Goal: Task Accomplishment & Management: Manage account settings

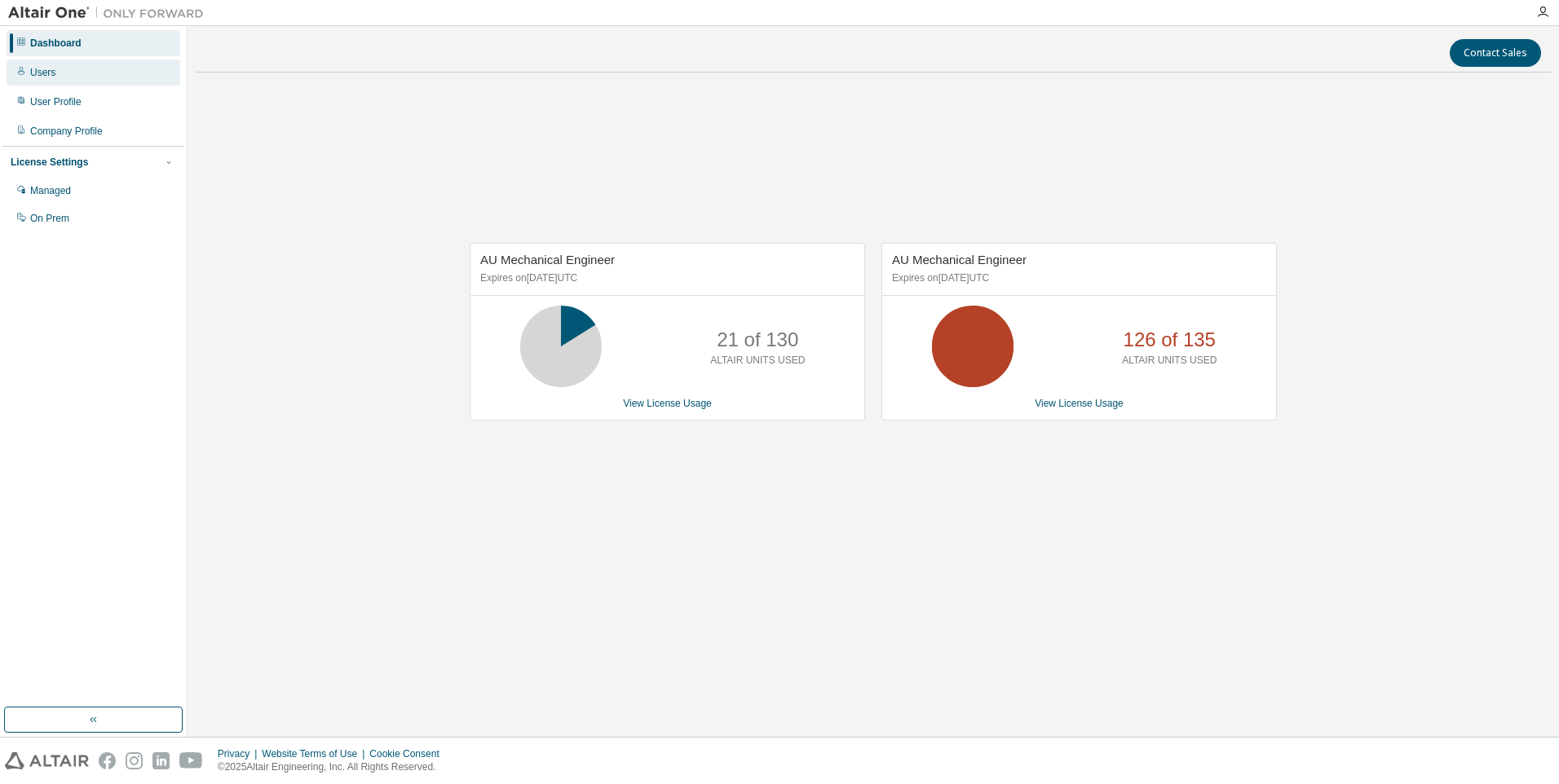
click at [87, 66] on div "Users" at bounding box center [93, 73] width 174 height 26
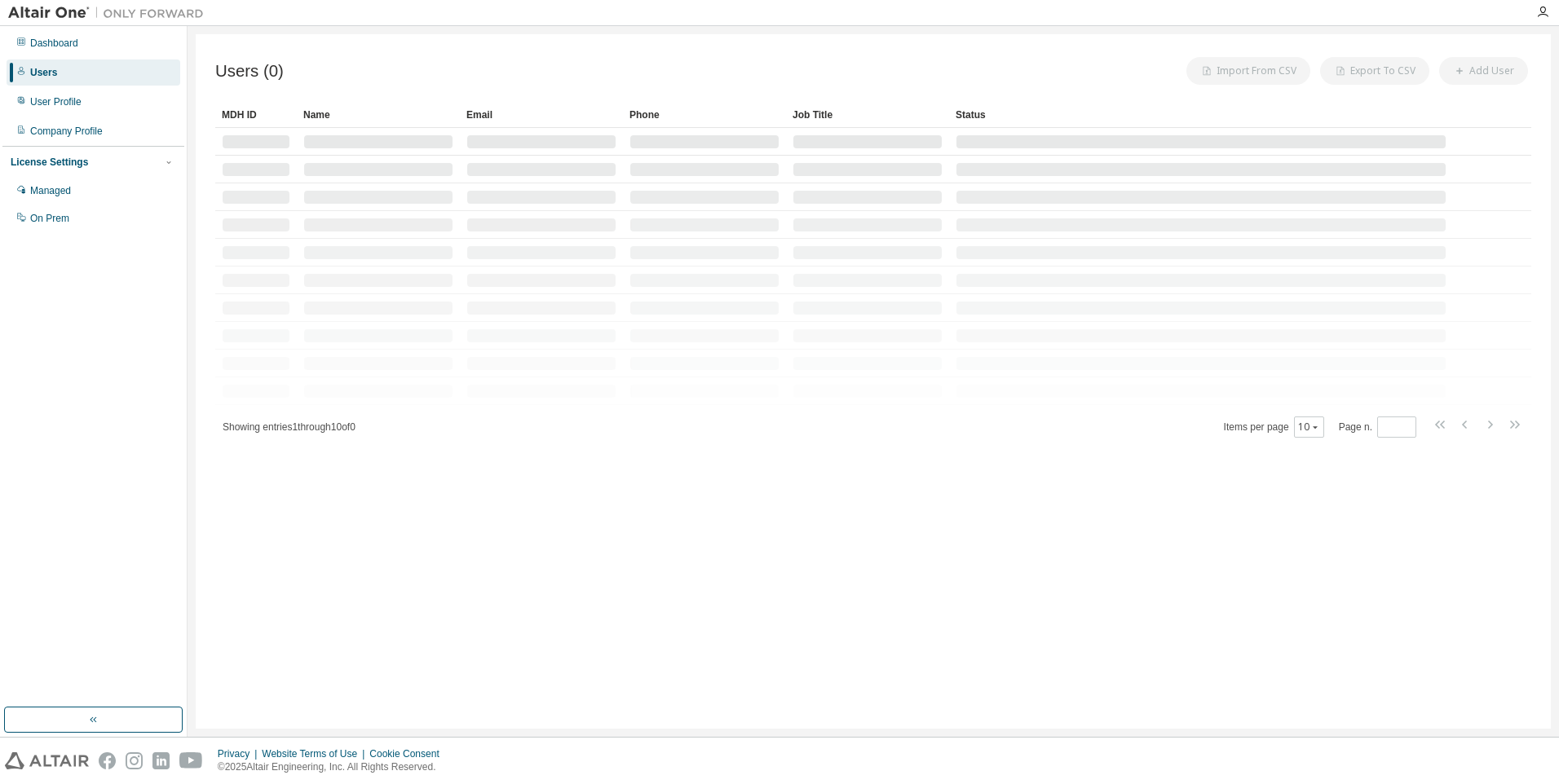
click at [93, 74] on div "Users" at bounding box center [93, 73] width 174 height 26
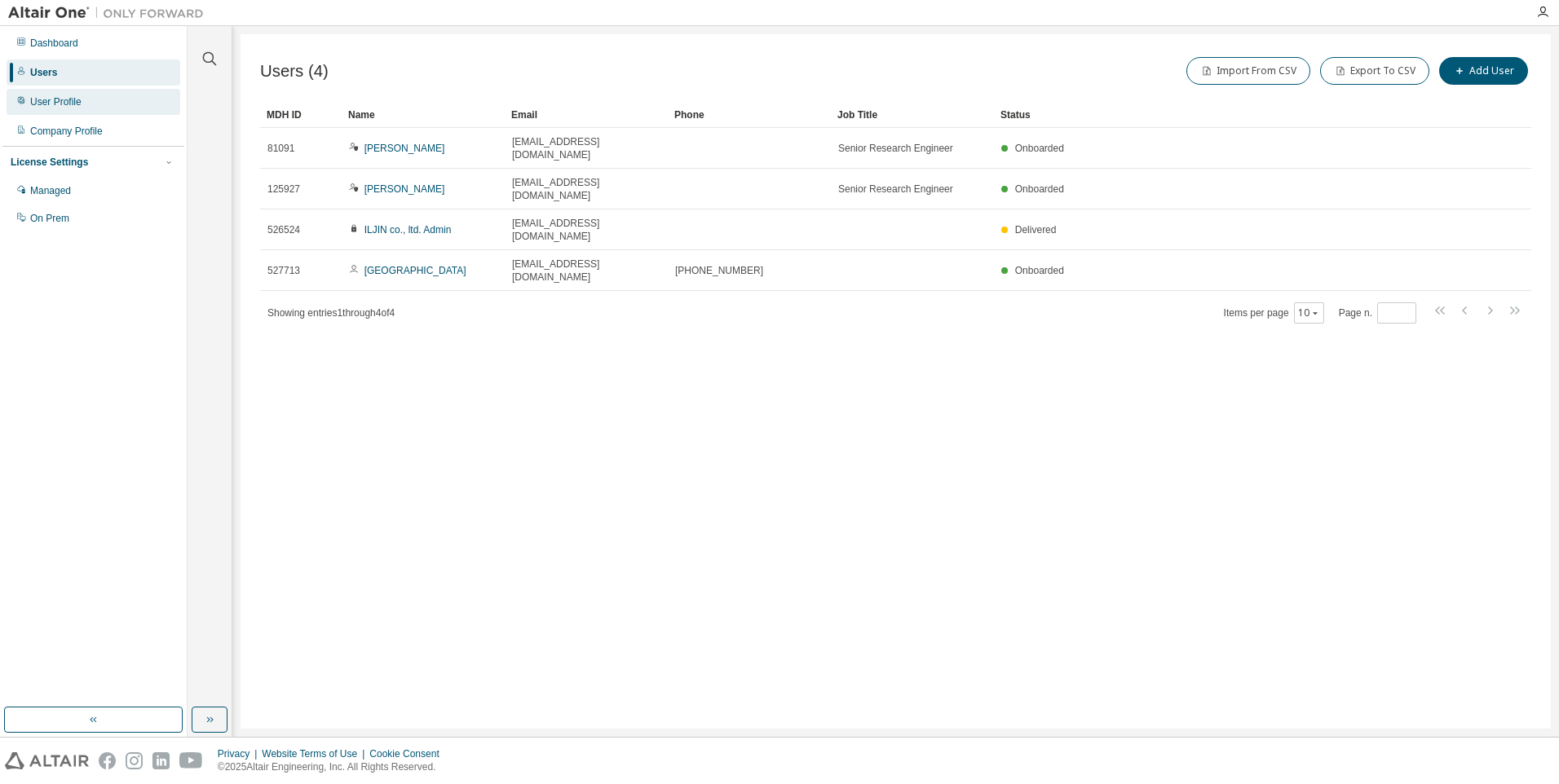
click at [94, 100] on div "User Profile" at bounding box center [93, 101] width 174 height 26
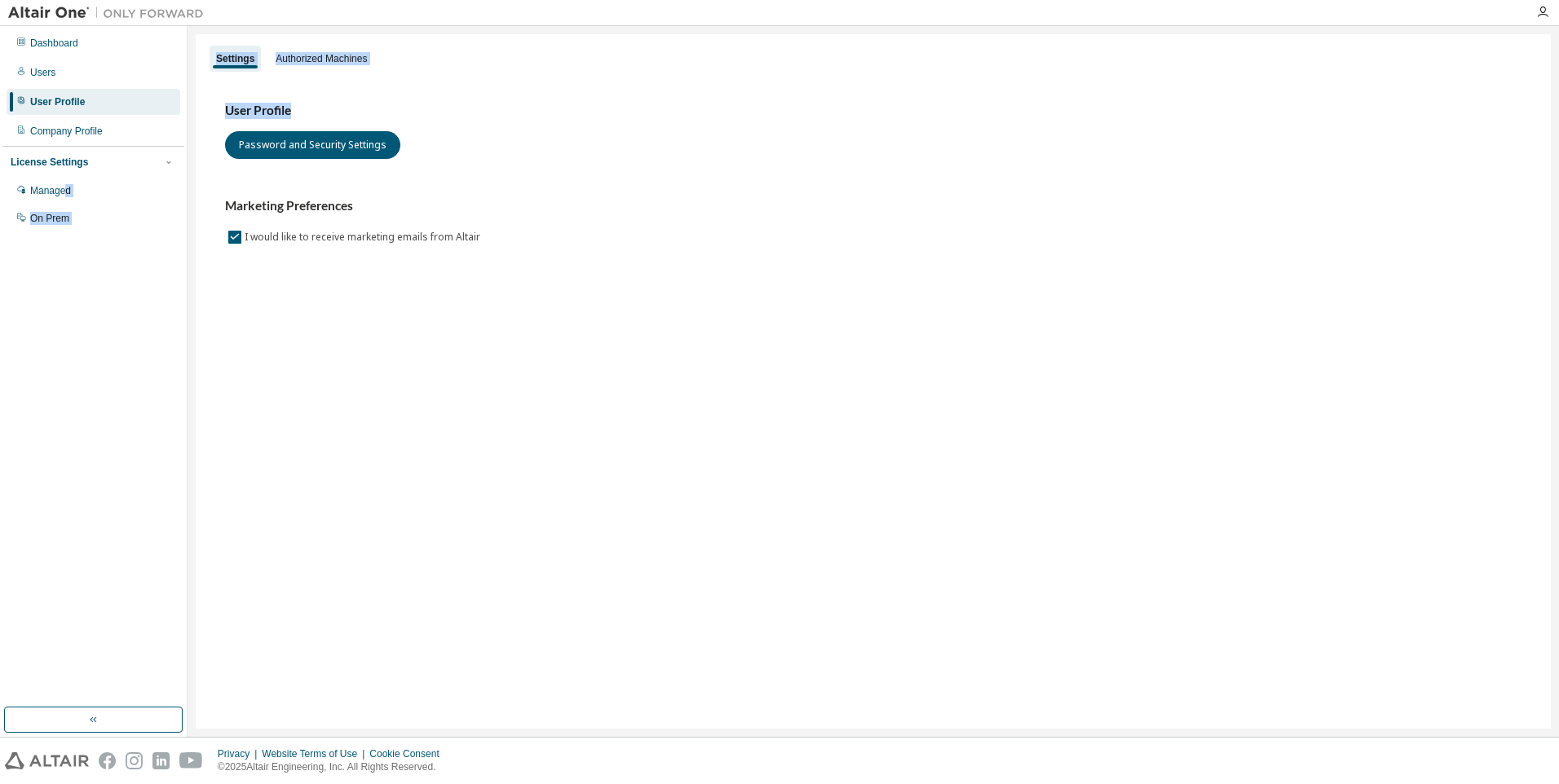
drag, startPoint x: 66, startPoint y: 192, endPoint x: 304, endPoint y: 75, distance: 265.2
click at [304, 75] on div "Dashboard Users User Profile Company Profile License Settings Managed On Prem S…" at bounding box center [780, 381] width 1559 height 710
click at [304, 75] on div "User Profile Password and Security Settings Marketing Preferences I would like …" at bounding box center [873, 185] width 1335 height 223
click at [313, 66] on div "Authorized Machines" at bounding box center [321, 59] width 104 height 26
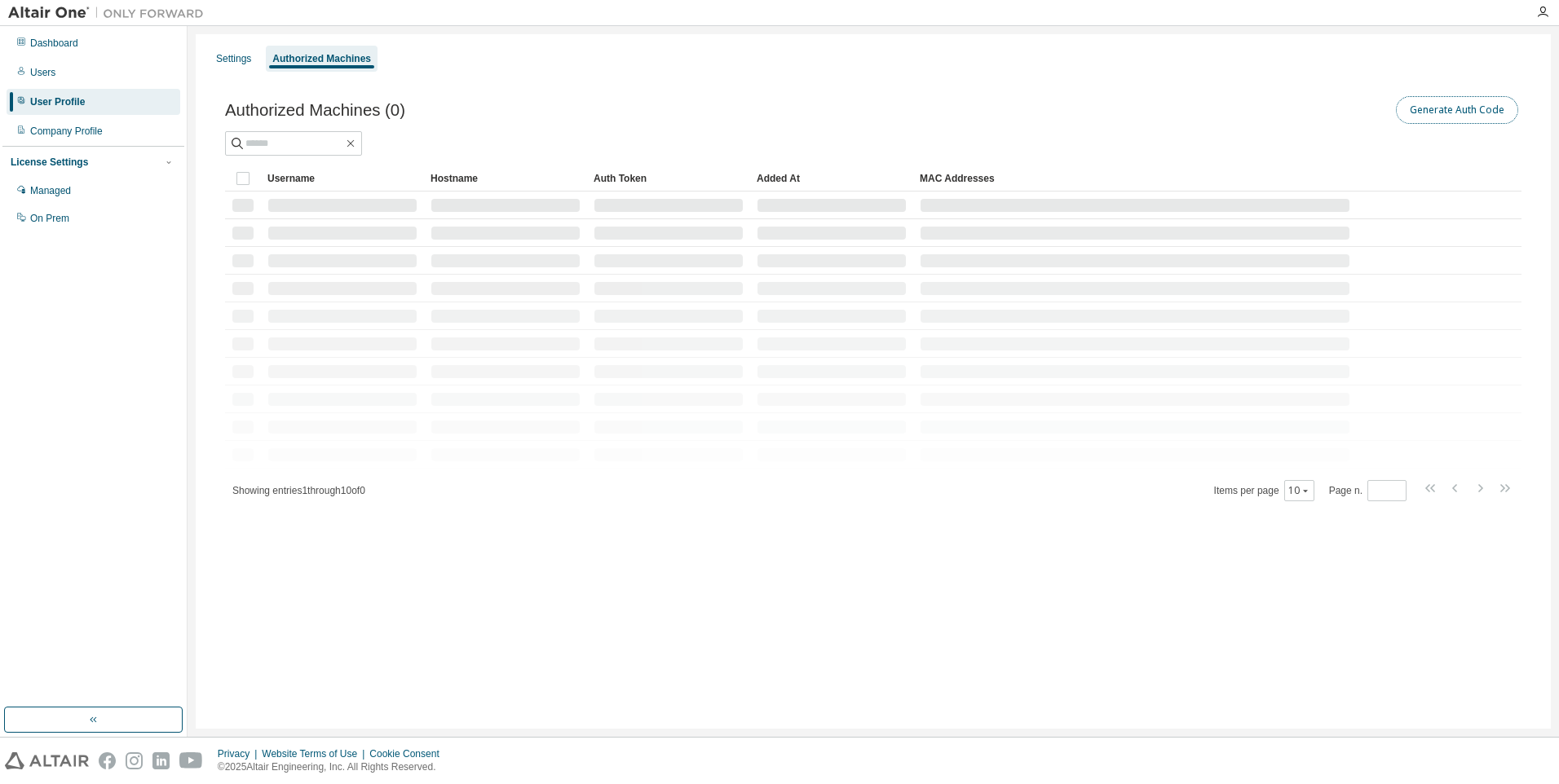
click at [1511, 120] on button "Generate Auth Code" at bounding box center [1457, 110] width 122 height 28
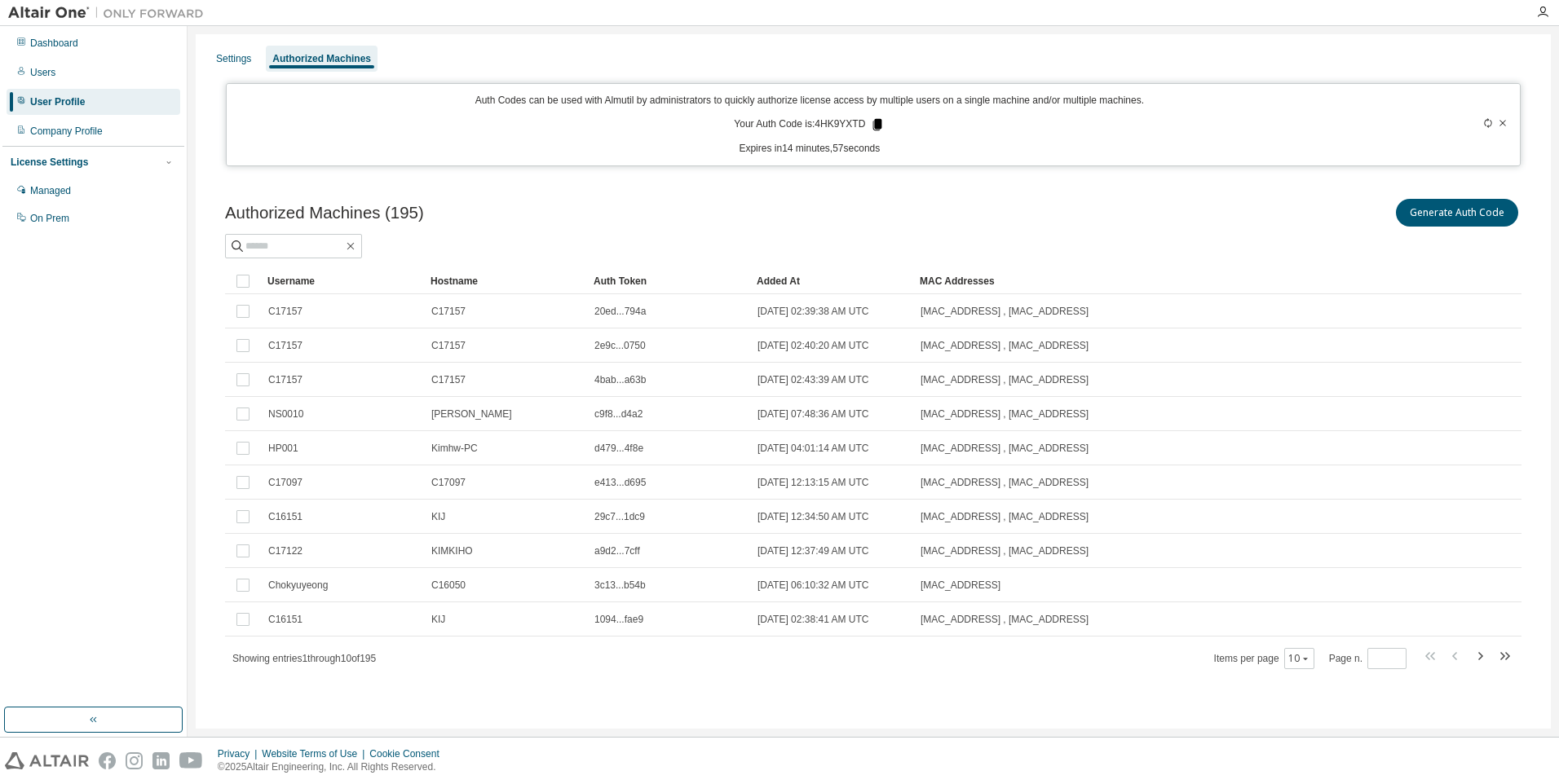
click at [878, 124] on icon at bounding box center [877, 124] width 9 height 11
